Goal: Task Accomplishment & Management: Manage account settings

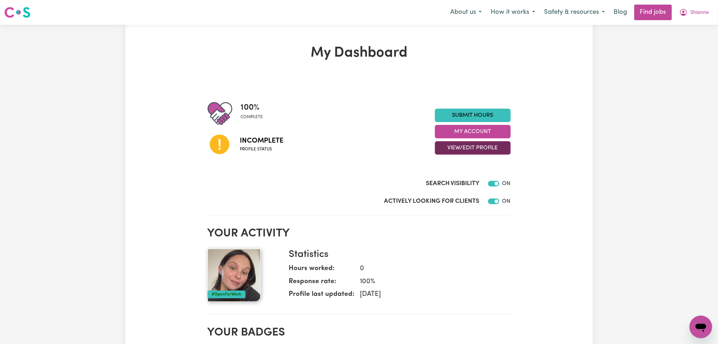
click at [465, 150] on button "View/Edit Profile" at bounding box center [473, 147] width 76 height 13
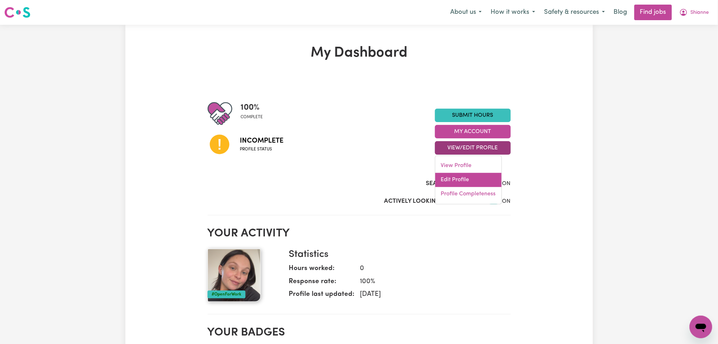
click at [454, 181] on link "Edit Profile" at bounding box center [468, 180] width 66 height 14
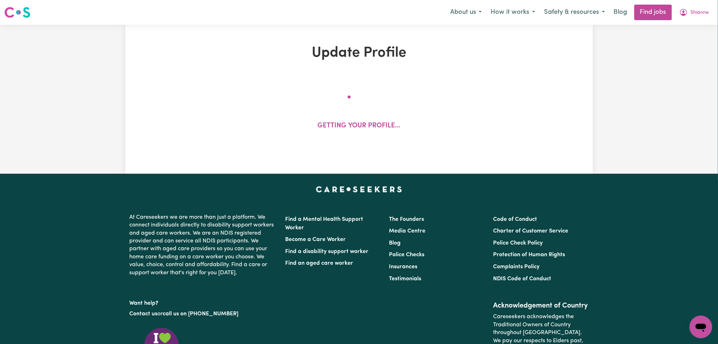
select select "[DEMOGRAPHIC_DATA]"
select select "[DEMOGRAPHIC_DATA] Citizen"
select select "Studying a healthcare related degree or qualification"
select select "37"
select select "45"
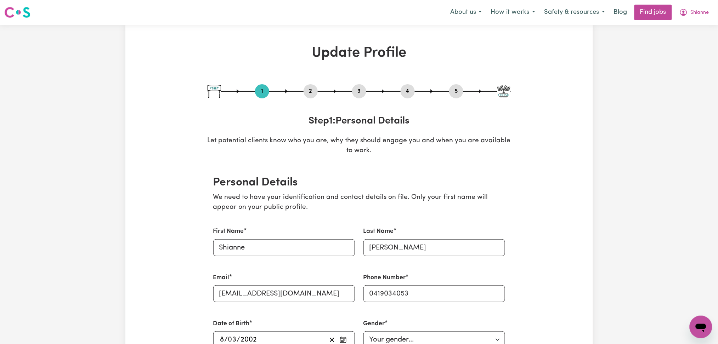
drag, startPoint x: 457, startPoint y: 90, endPoint x: 358, endPoint y: 150, distance: 115.7
click at [454, 90] on button "5" at bounding box center [456, 91] width 14 height 9
select select "I am providing services privately on my own"
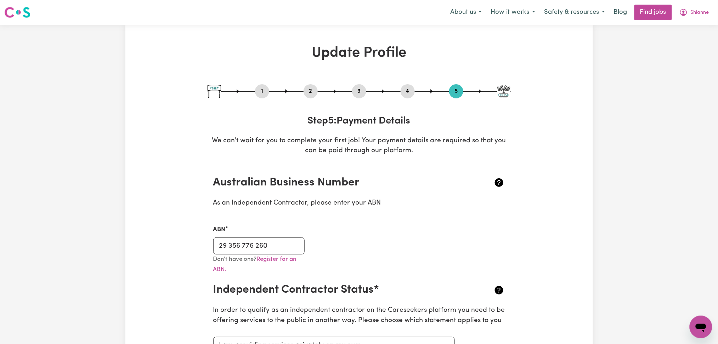
scroll to position [47, 0]
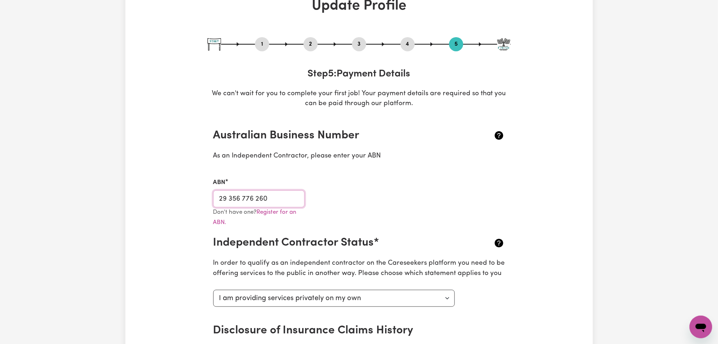
click at [242, 195] on input "29 356 776 260" at bounding box center [259, 199] width 92 height 17
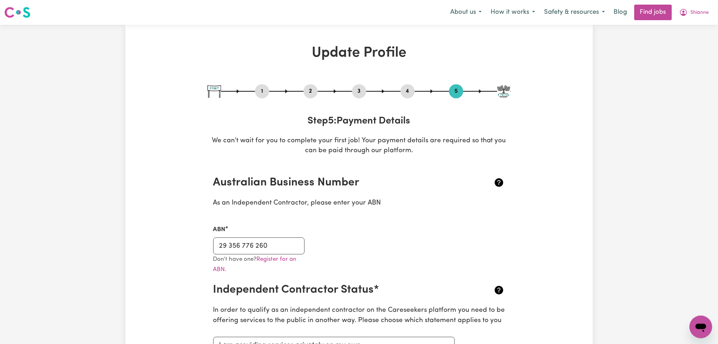
click at [308, 92] on button "2" at bounding box center [311, 91] width 14 height 9
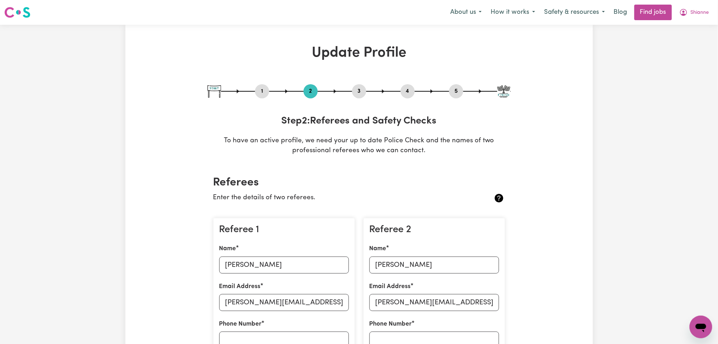
scroll to position [142, 0]
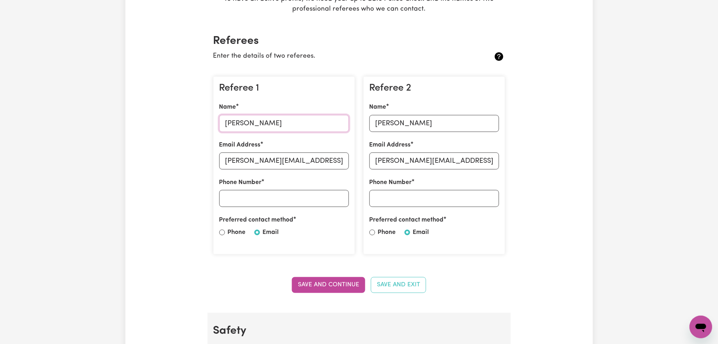
click at [231, 126] on input "[PERSON_NAME]" at bounding box center [284, 123] width 130 height 17
click at [252, 162] on input "[PERSON_NAME][EMAIL_ADDRESS][PERSON_NAME][DOMAIN_NAME]" at bounding box center [284, 161] width 130 height 17
